Goal: Transaction & Acquisition: Register for event/course

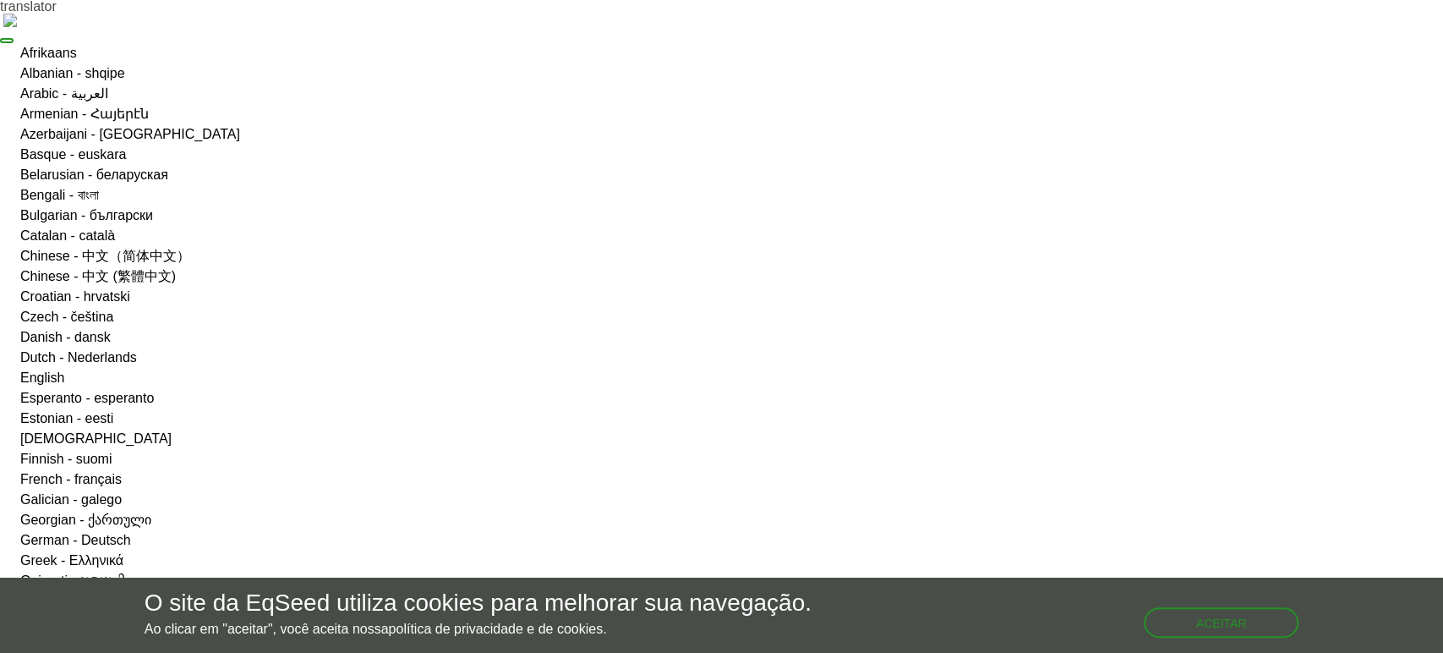
type input "**********"
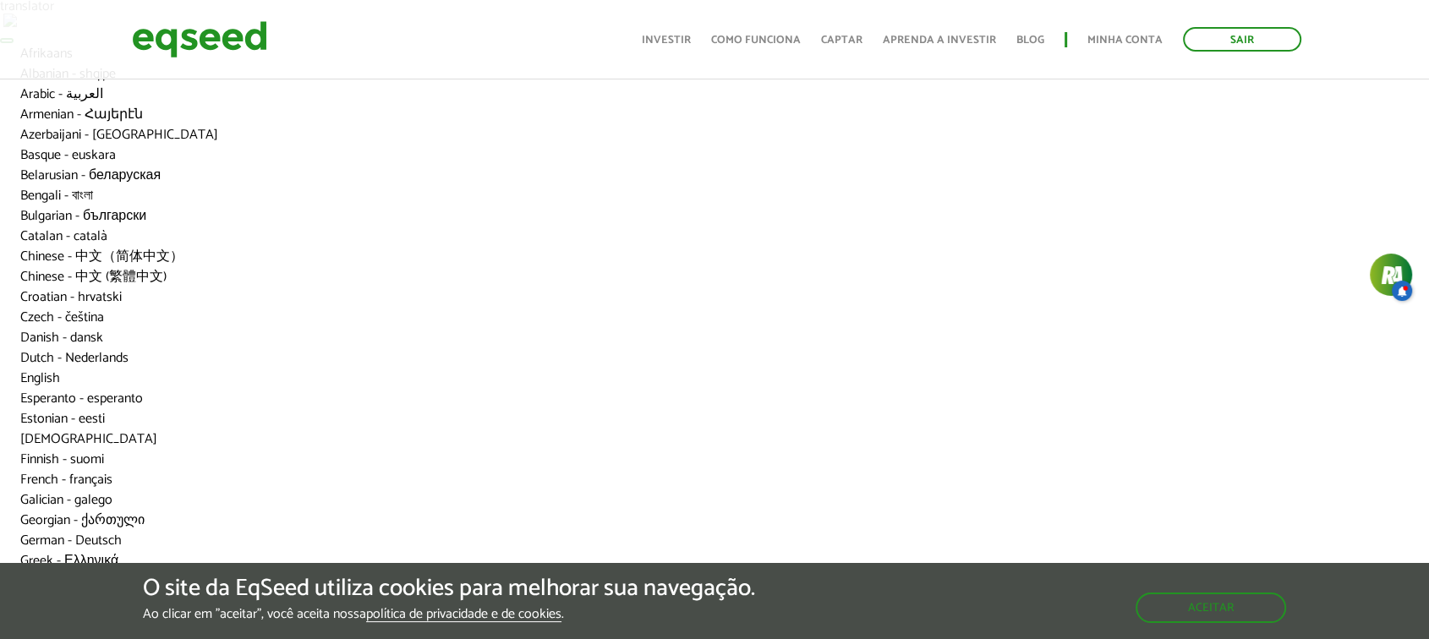
scroll to position [94, 0]
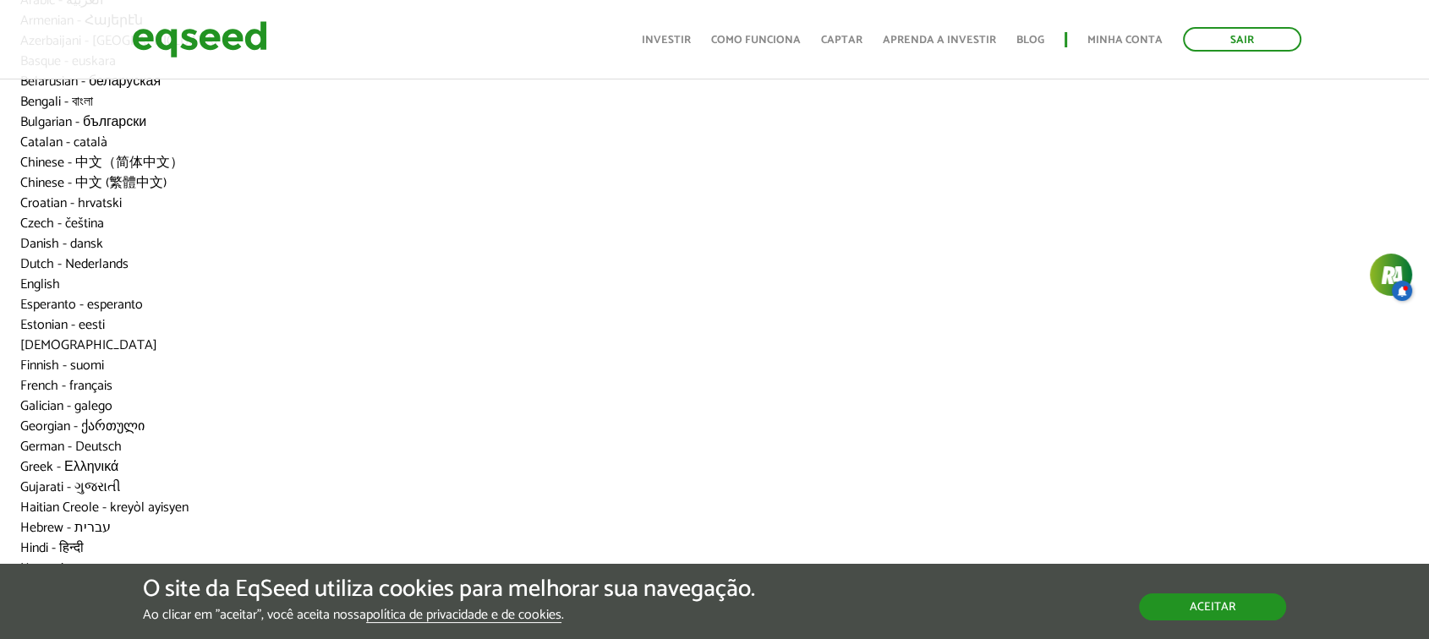
click at [1161, 612] on button "Aceitar" at bounding box center [1212, 606] width 147 height 27
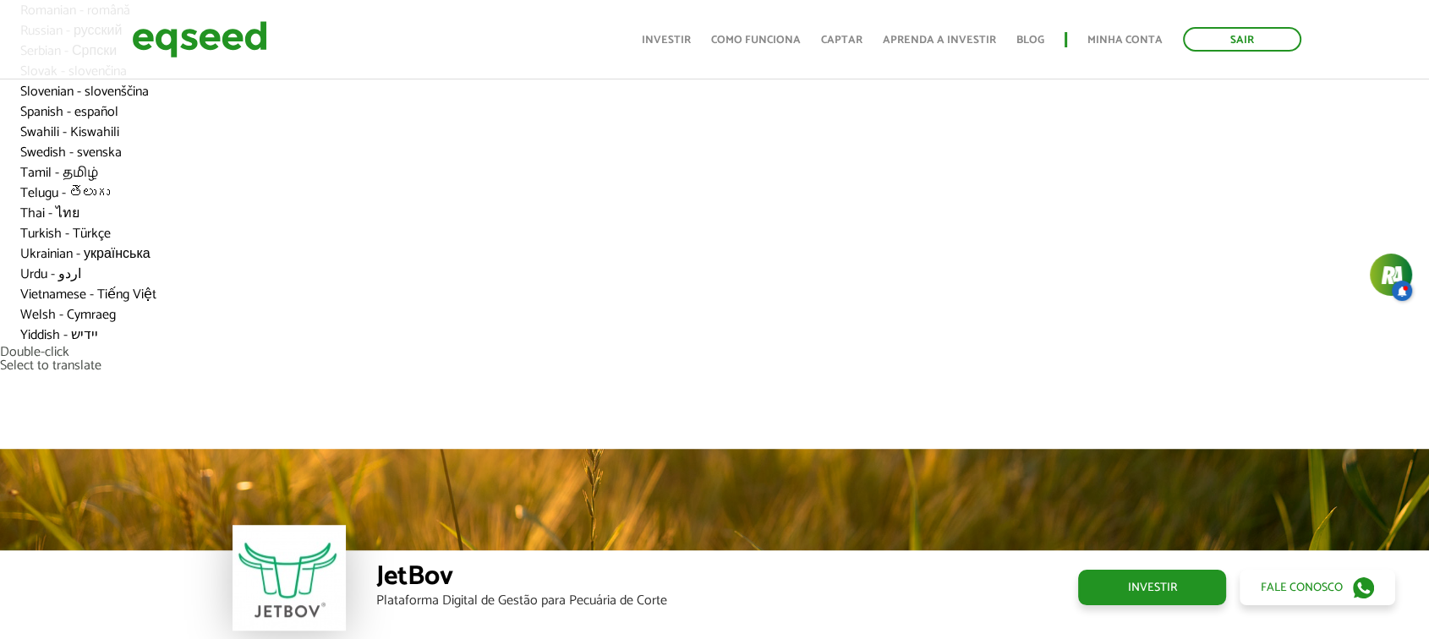
scroll to position [1127, 0]
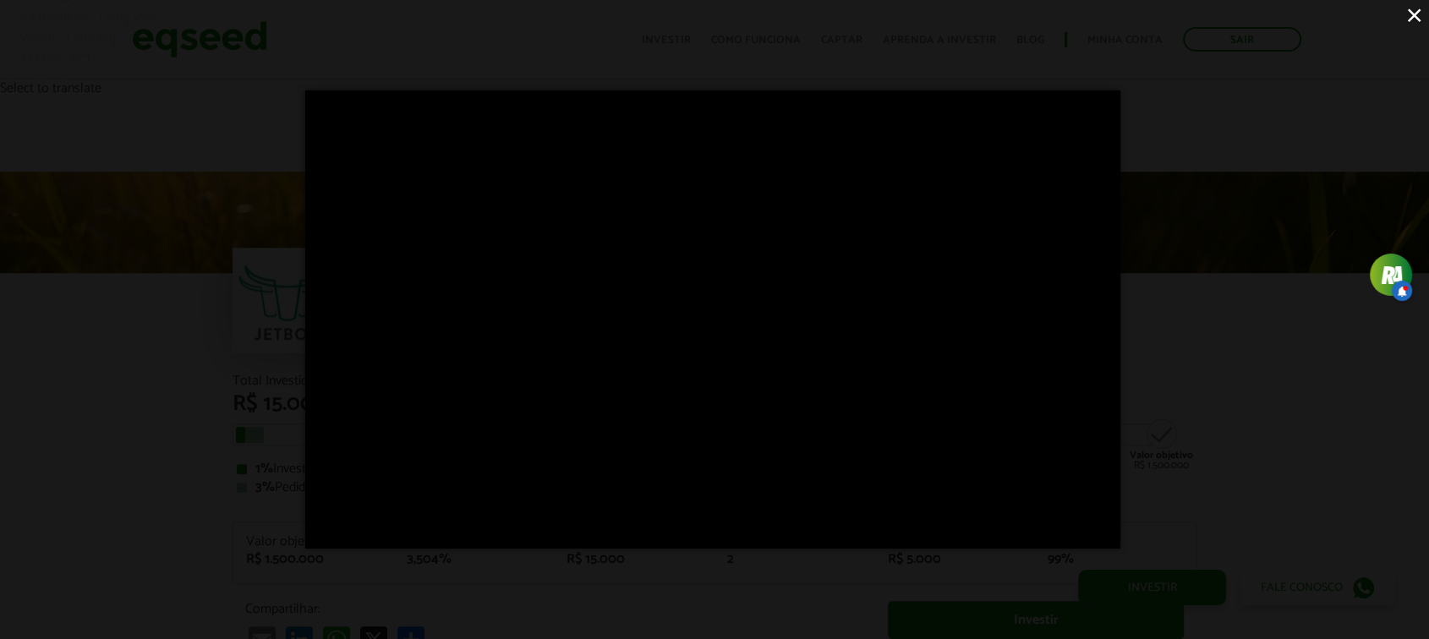
scroll to position [1315, 0]
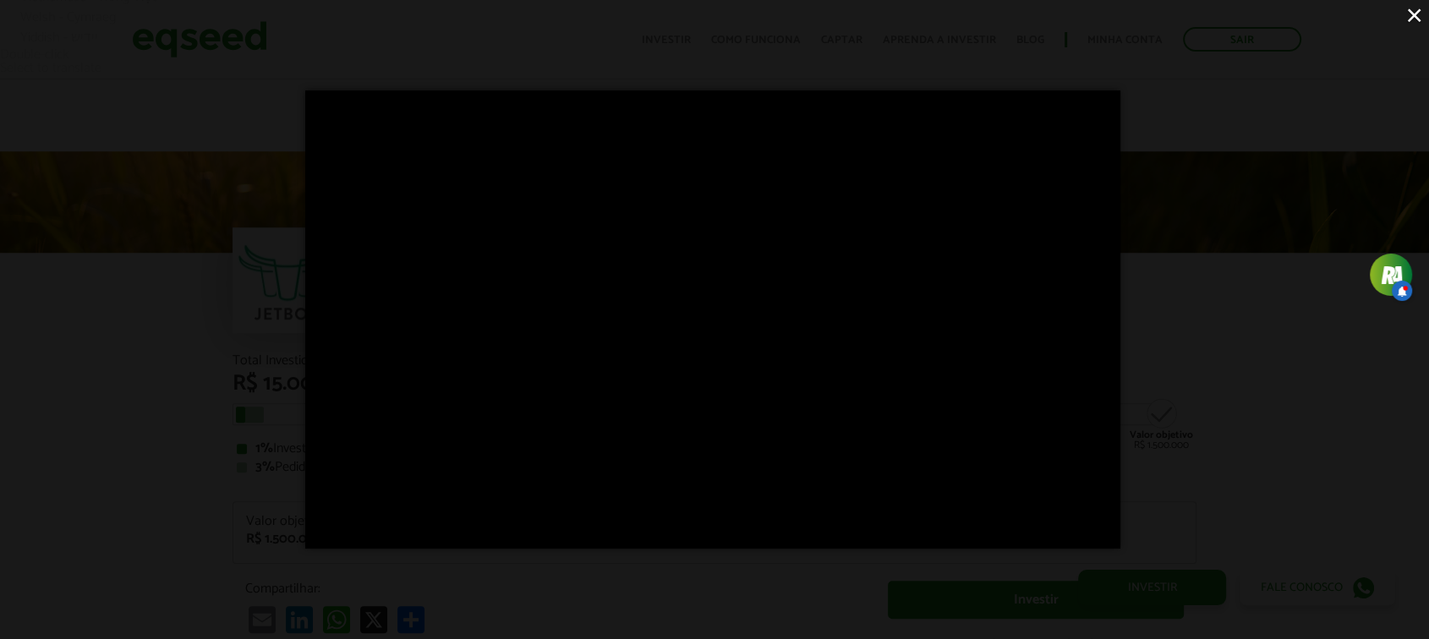
click at [1412, 3] on button "×" at bounding box center [1414, 15] width 30 height 30
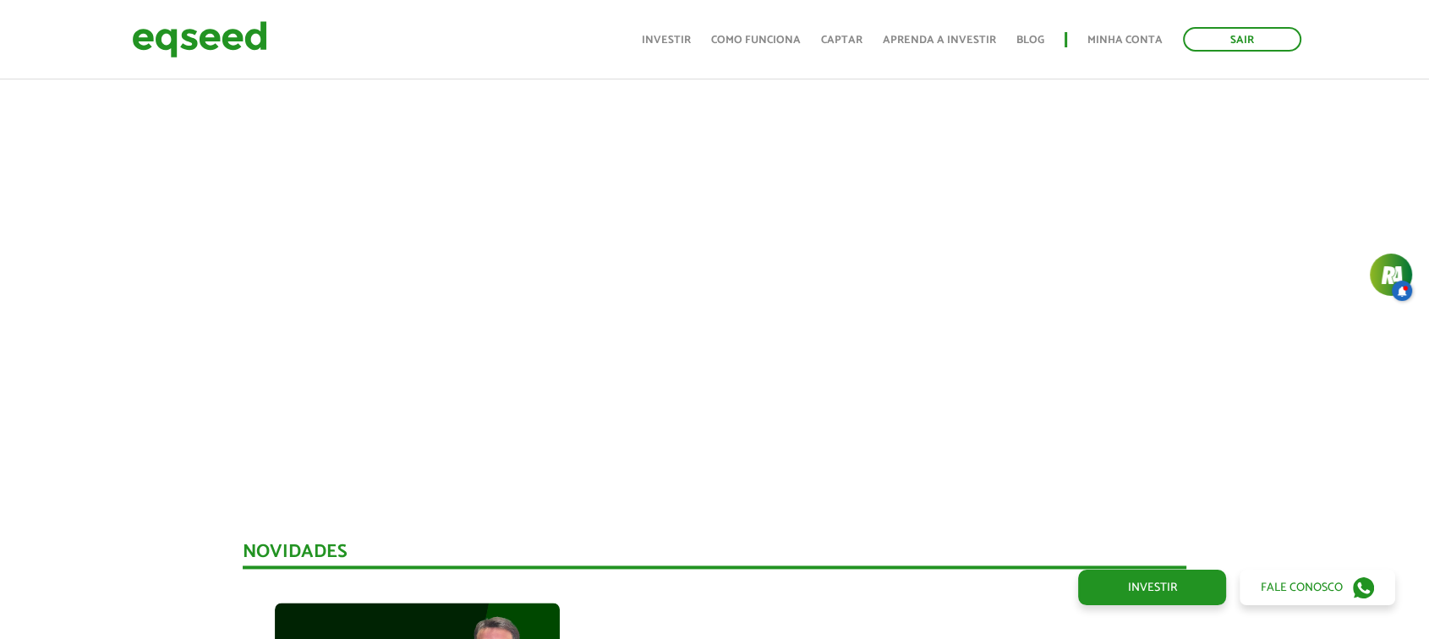
scroll to position [2254, 0]
